Goal: Task Accomplishment & Management: Complete application form

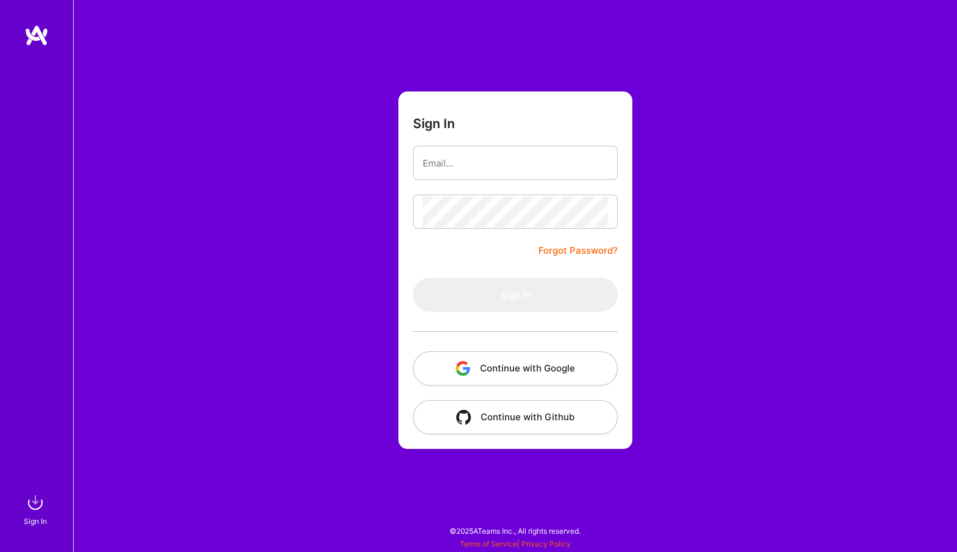
click at [590, 366] on button "Continue with Google" at bounding box center [515, 368] width 205 height 34
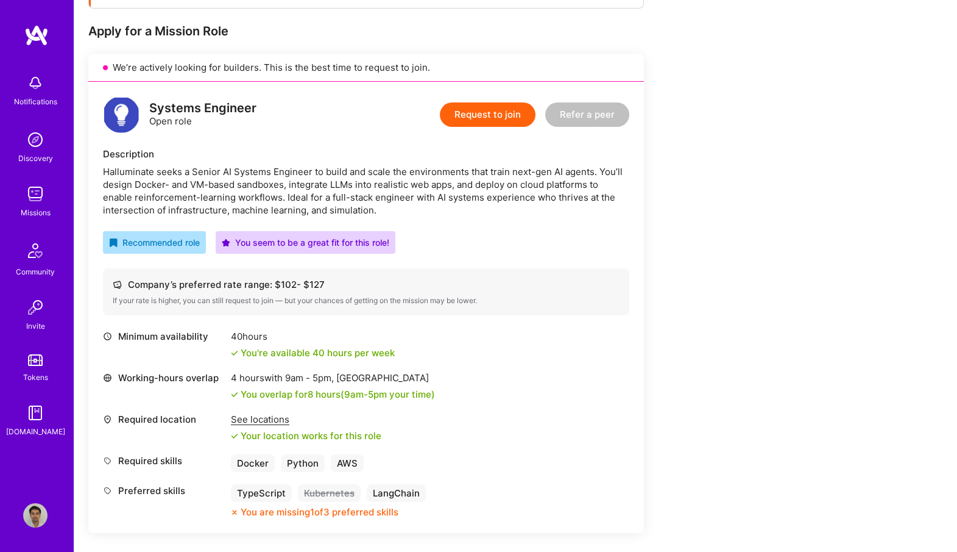
scroll to position [229, 0]
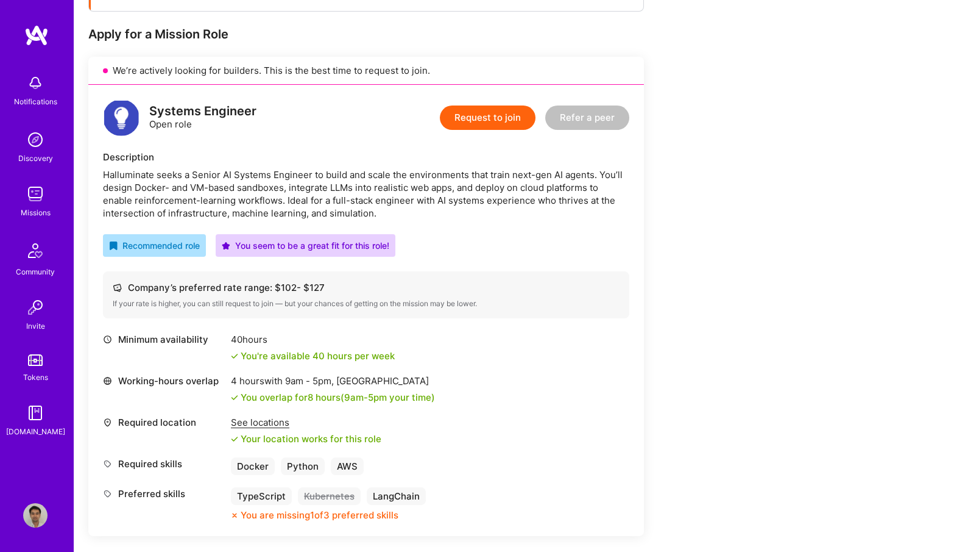
click at [500, 121] on button "Request to join" at bounding box center [488, 117] width 96 height 24
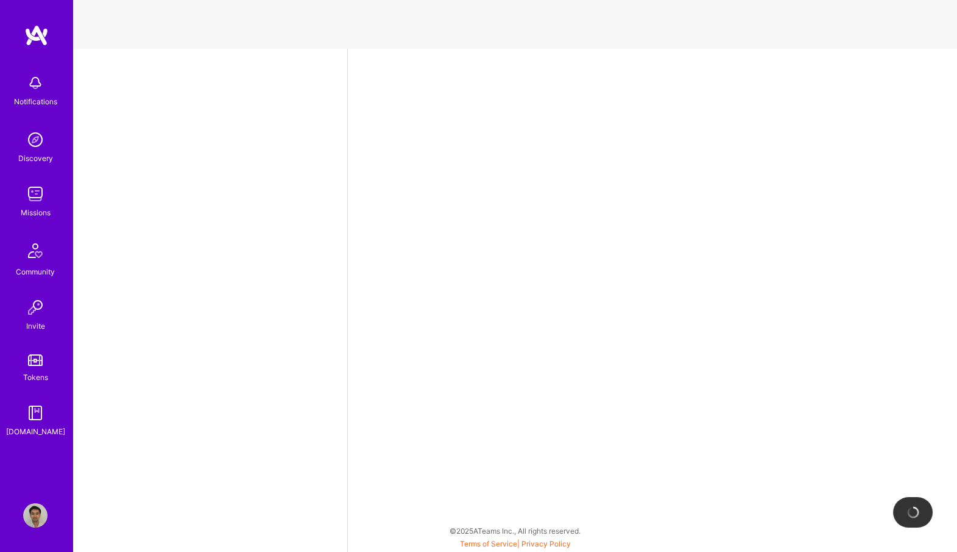
select select "US"
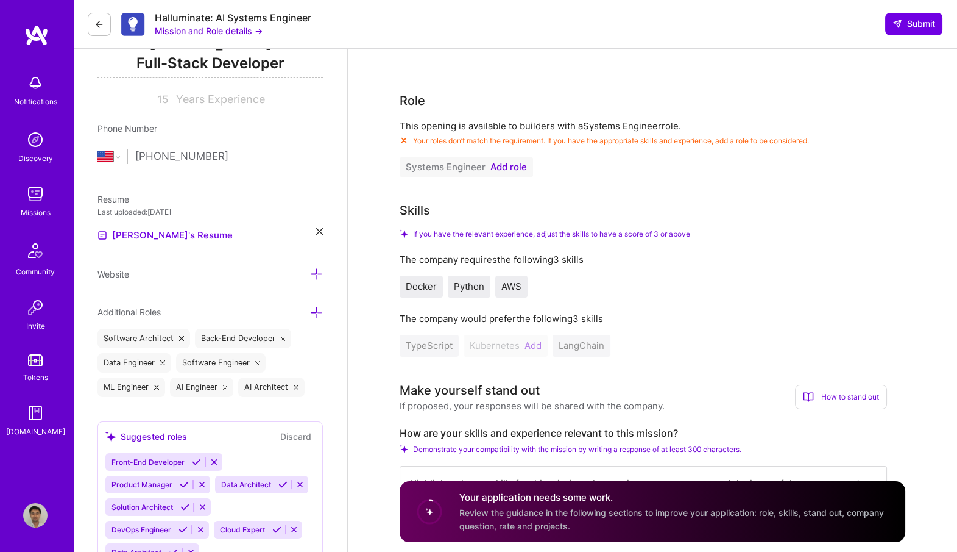
scroll to position [181, 0]
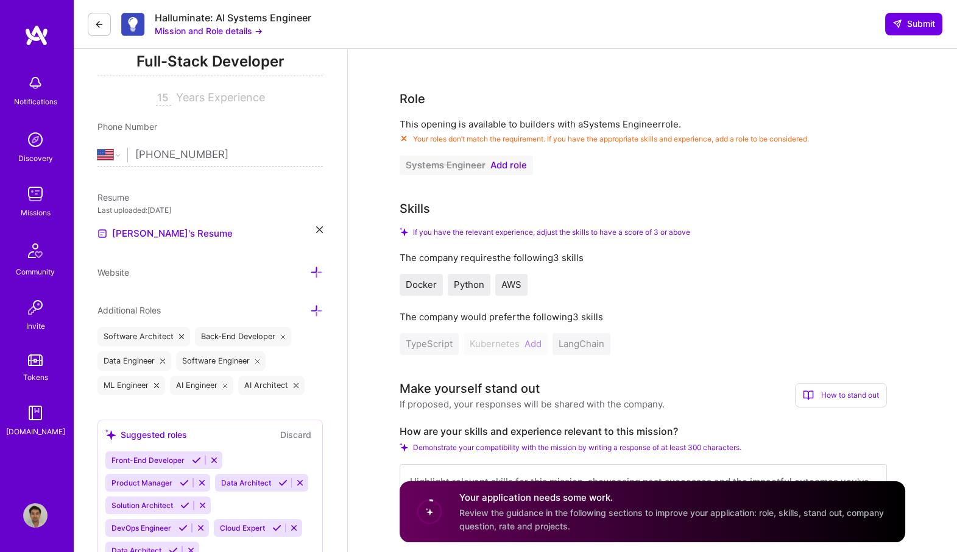
click at [534, 345] on div "TypeScript Kubernetes Add LangChain" at bounding box center [644, 344] width 488 height 22
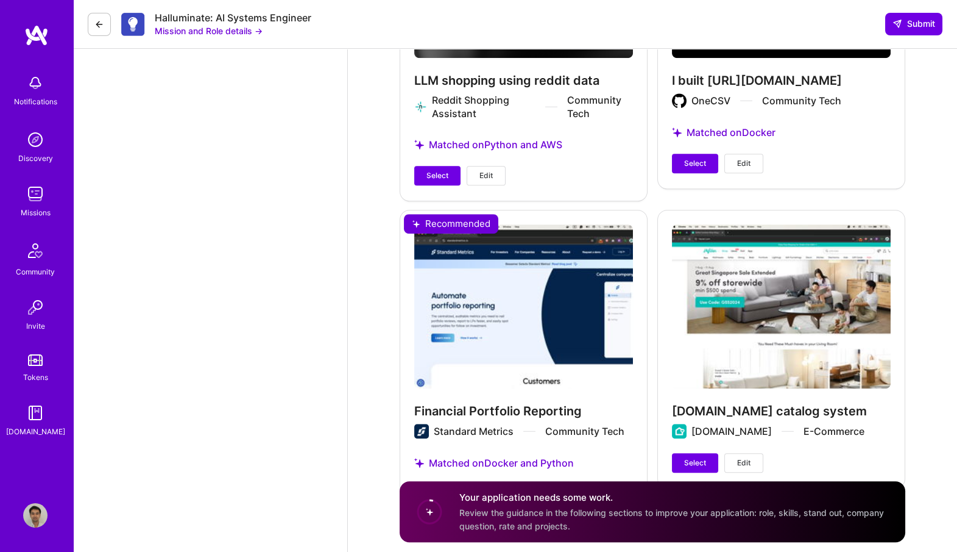
scroll to position [1872, 0]
